Goal: Transaction & Acquisition: Purchase product/service

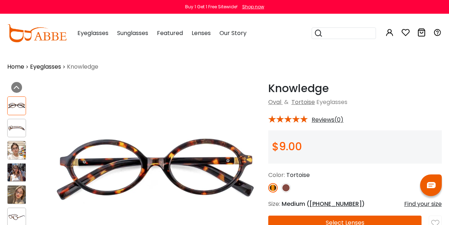
click at [35, 39] on img at bounding box center [36, 33] width 59 height 18
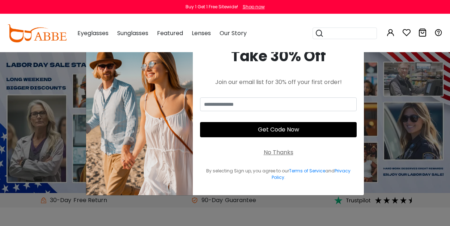
click at [280, 151] on div "No Thanks" at bounding box center [279, 152] width 30 height 9
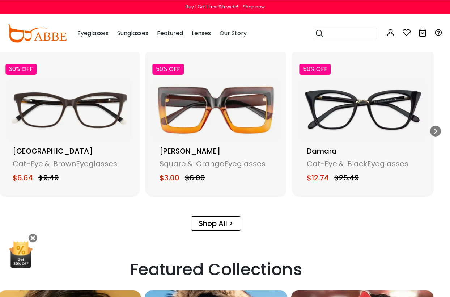
scroll to position [980, 9]
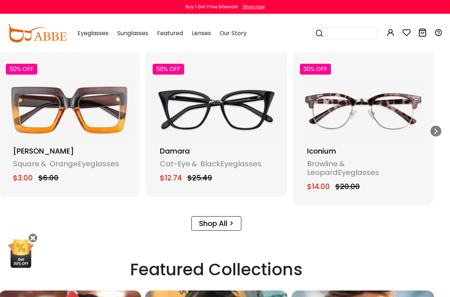
click at [322, 168] on div "Browline & Leopard Eyeglasses" at bounding box center [363, 167] width 113 height 17
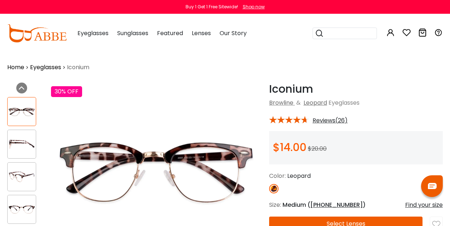
click at [21, 180] on img at bounding box center [22, 177] width 28 height 14
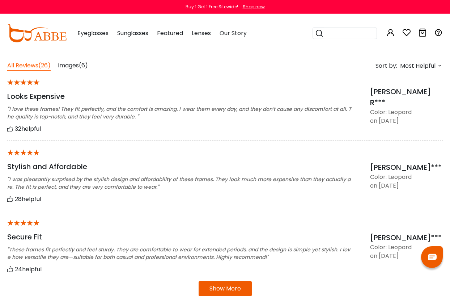
scroll to position [552, 0]
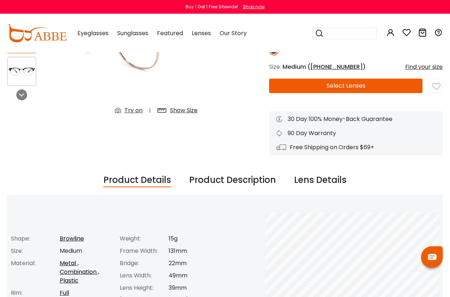
click at [324, 179] on div "Lens Details" at bounding box center [320, 180] width 52 height 14
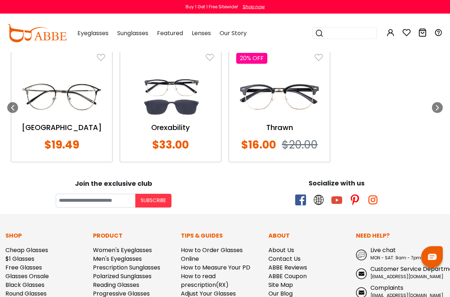
scroll to position [793, 0]
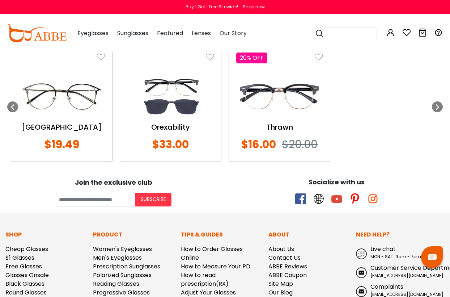
click at [440, 104] on icon at bounding box center [437, 107] width 6 height 6
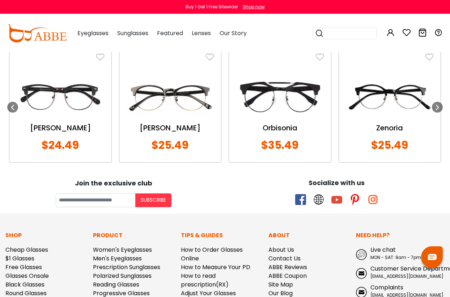
click at [437, 105] on icon at bounding box center [437, 107] width 6 height 6
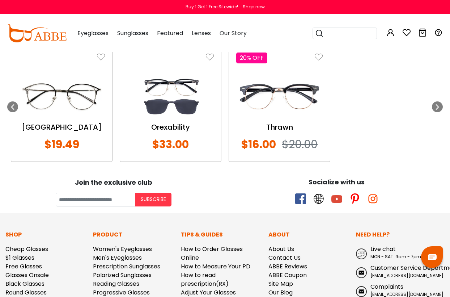
click at [433, 105] on div at bounding box center [437, 106] width 11 height 11
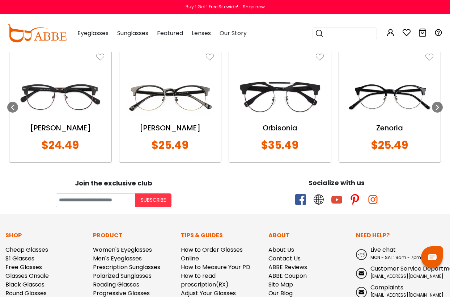
click at [431, 103] on img at bounding box center [390, 97] width 88 height 44
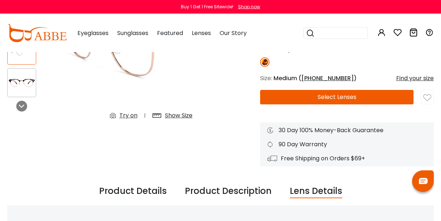
scroll to position [126, 0]
click at [347, 97] on button "Select Lenses" at bounding box center [336, 97] width 153 height 14
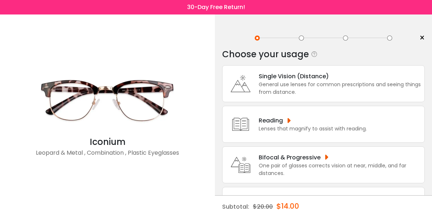
click at [285, 125] on div "Reading" at bounding box center [313, 120] width 108 height 9
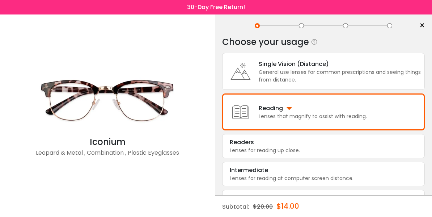
scroll to position [13, 0]
click at [267, 146] on div "Readers" at bounding box center [323, 141] width 187 height 9
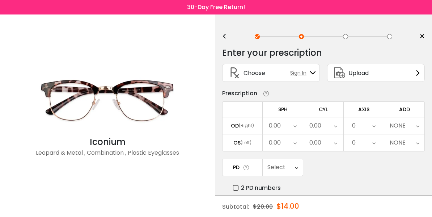
scroll to position [0, 0]
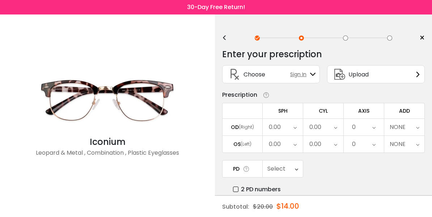
click at [293, 130] on icon at bounding box center [294, 127] width 3 height 17
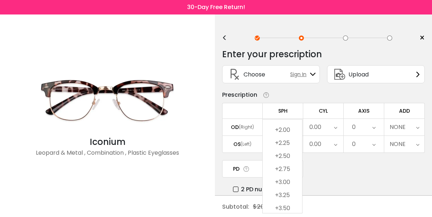
scroll to position [1163, 0]
click at [283, 149] on li "+2.50" at bounding box center [282, 147] width 39 height 13
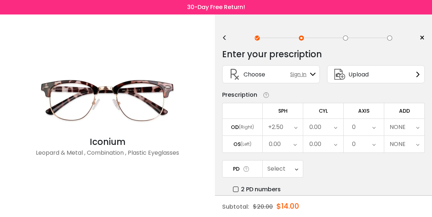
click at [294, 149] on icon at bounding box center [294, 144] width 3 height 17
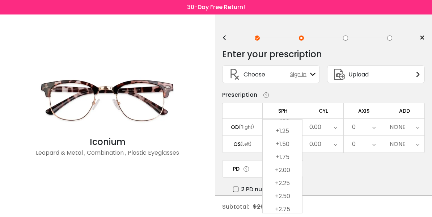
scroll to position [1118, 0]
click at [283, 192] on li "+2.50" at bounding box center [282, 192] width 39 height 13
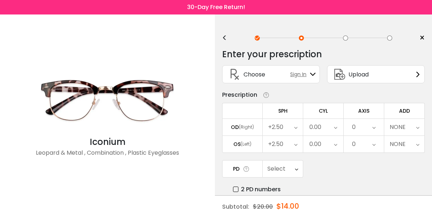
click at [295, 174] on icon at bounding box center [296, 168] width 3 height 17
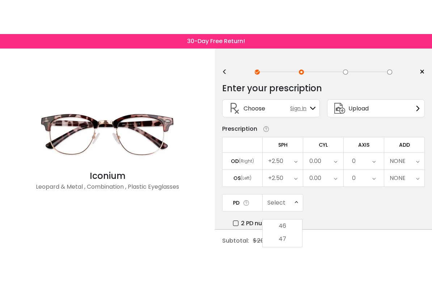
scroll to position [174, 0]
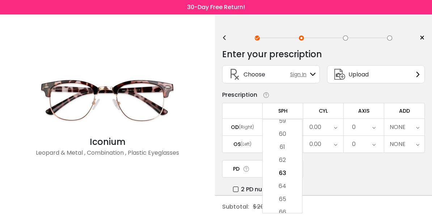
click at [288, 173] on li "63" at bounding box center [282, 172] width 39 height 13
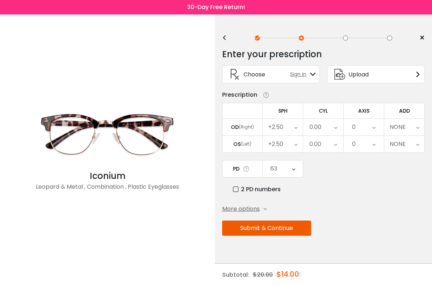
click at [243, 216] on button "Submit & Continue" at bounding box center [266, 227] width 89 height 15
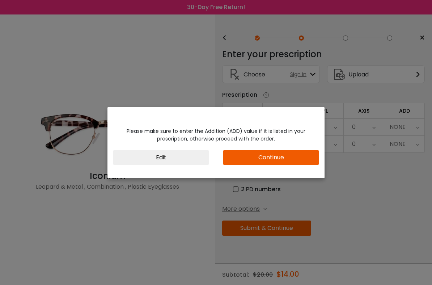
click at [286, 158] on button "Continue" at bounding box center [271, 157] width 96 height 15
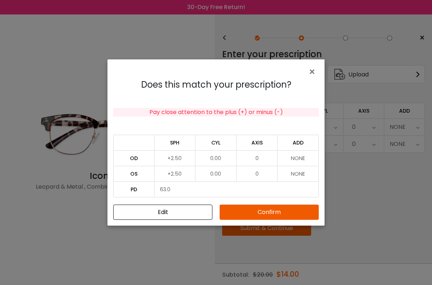
click at [268, 211] on button "Confirm" at bounding box center [269, 211] width 99 height 15
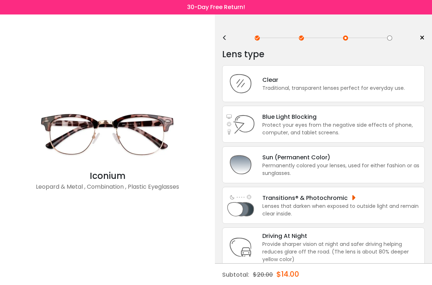
click at [391, 84] on div "Clear" at bounding box center [333, 79] width 143 height 9
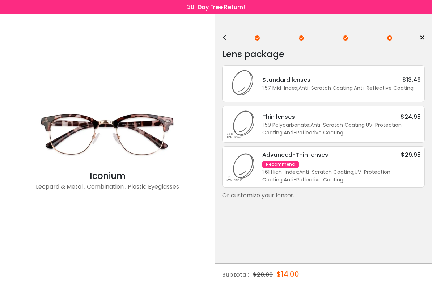
click at [381, 82] on div "Standard lenses $13.49" at bounding box center [341, 79] width 158 height 9
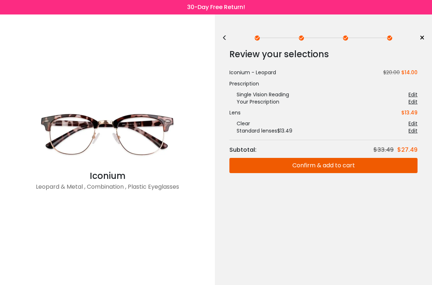
click at [310, 164] on button "Confirm & add to cart" at bounding box center [323, 165] width 188 height 15
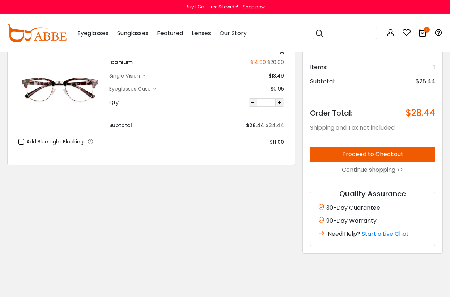
scroll to position [50, 0]
click at [355, 170] on link "Continue shopping >>" at bounding box center [372, 169] width 61 height 8
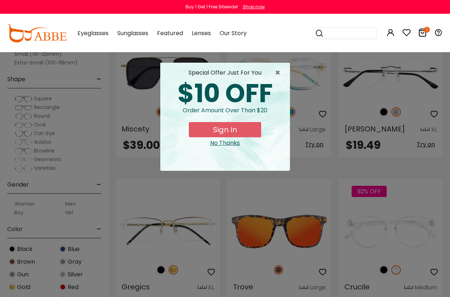
click at [275, 77] on span "×" at bounding box center [279, 72] width 9 height 9
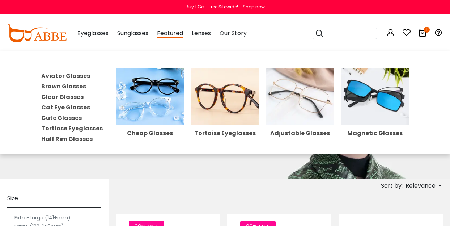
click at [373, 98] on img at bounding box center [375, 96] width 68 height 56
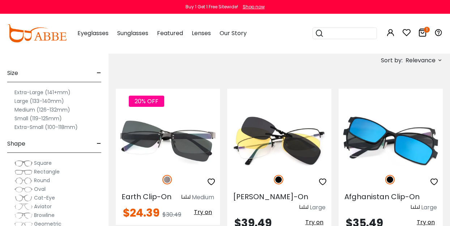
scroll to position [379, 0]
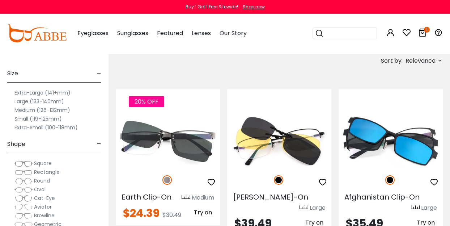
click at [0, 0] on img at bounding box center [0, 0] width 0 height 0
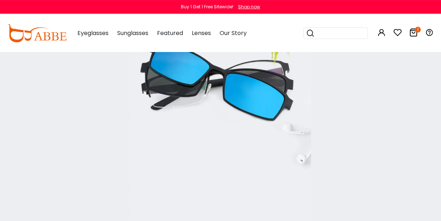
scroll to position [0, 0]
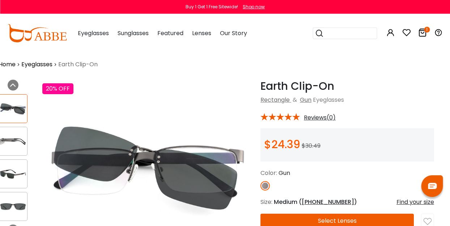
scroll to position [0, 9]
